Goal: Transaction & Acquisition: Subscribe to service/newsletter

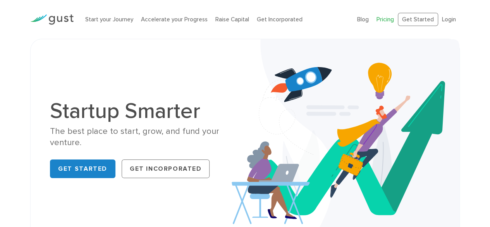
click at [389, 19] on link "Pricing" at bounding box center [385, 19] width 17 height 7
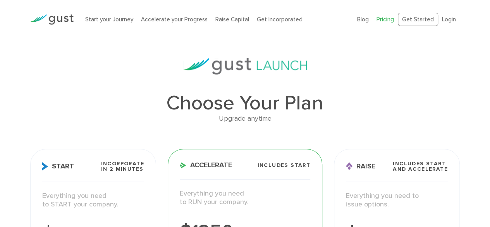
click at [40, 16] on img at bounding box center [51, 19] width 43 height 10
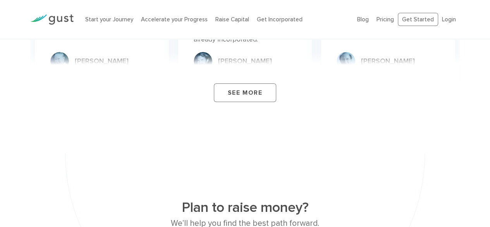
scroll to position [3024, 0]
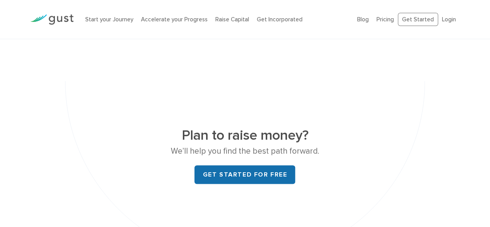
click at [245, 165] on link "Get started for free" at bounding box center [245, 174] width 101 height 19
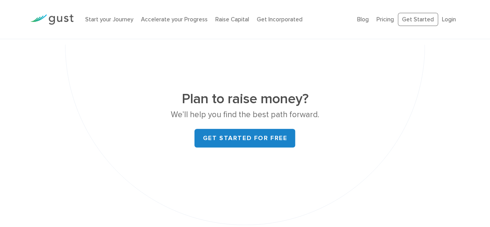
scroll to position [3054, 0]
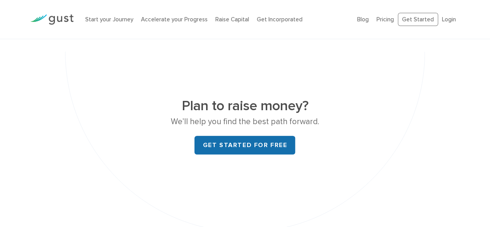
click at [244, 136] on link "Get started for free" at bounding box center [245, 145] width 101 height 19
